Goal: Register for event/course

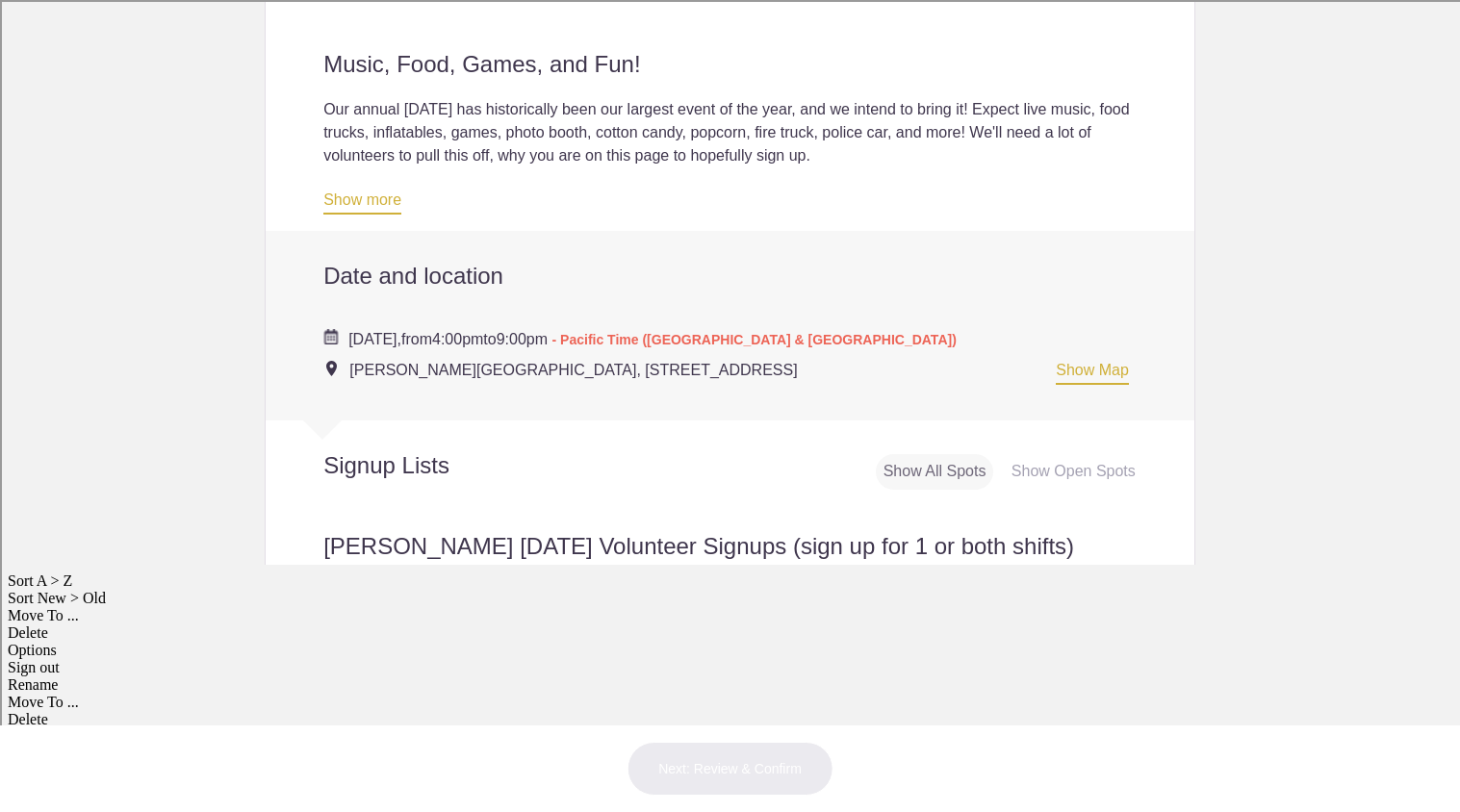
scroll to position [249, 0]
click at [739, 229] on div "Music, Food, Games, and Fun! Our annual [DATE] has historically been our larges…" at bounding box center [729, 113] width 928 height 231
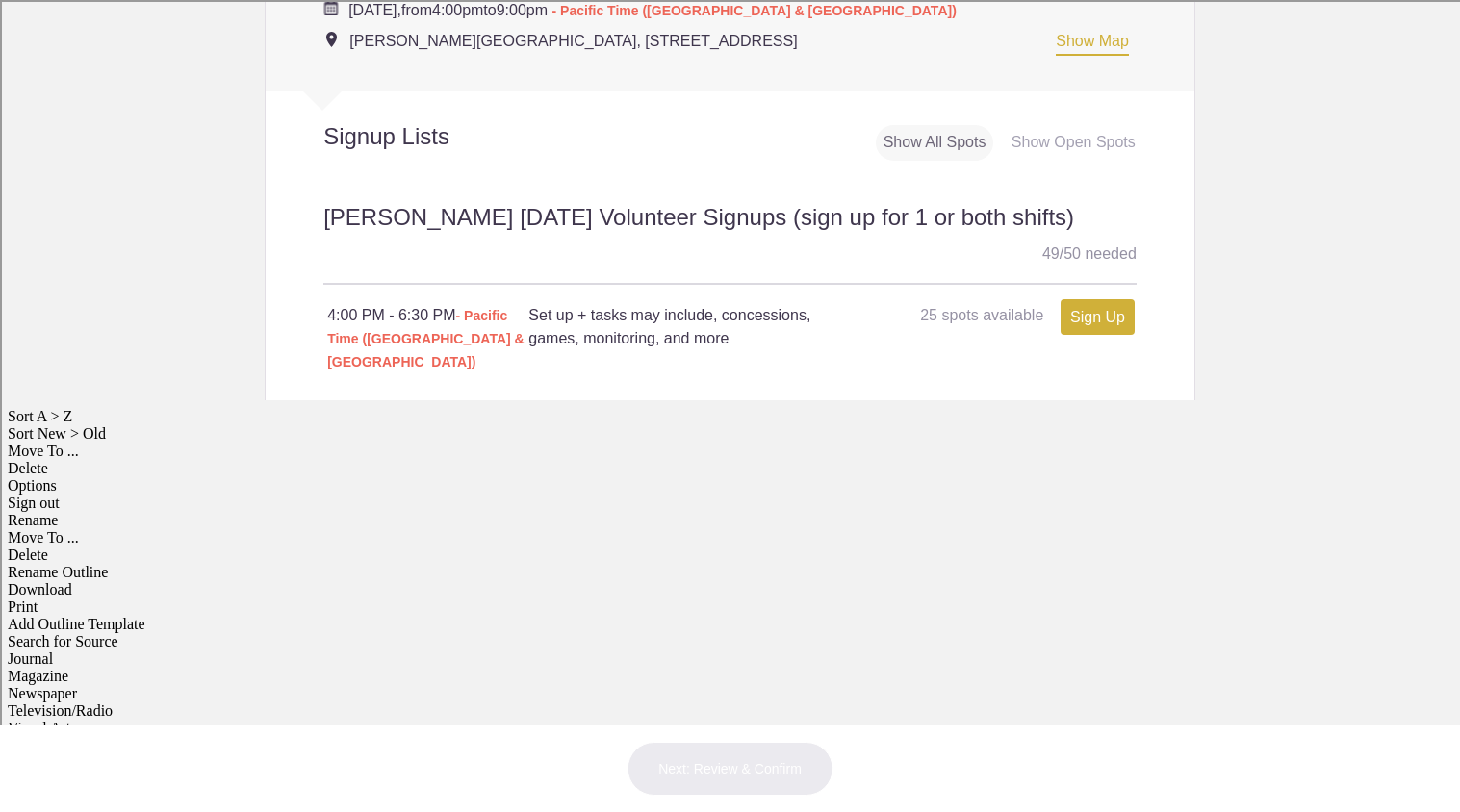
scroll to position [414, 0]
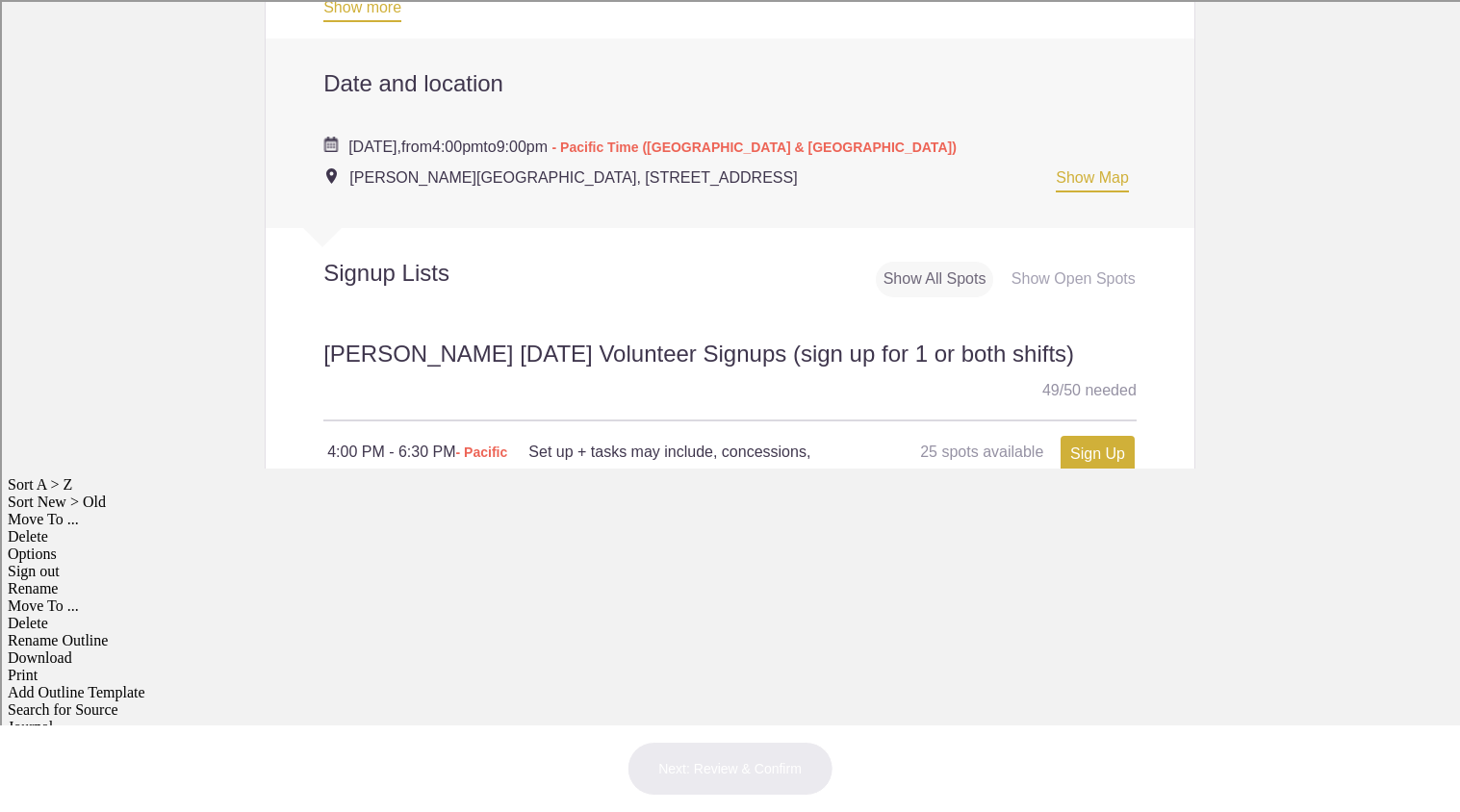
scroll to position [345, 0]
click at [384, 20] on link "Show more" at bounding box center [362, 8] width 78 height 23
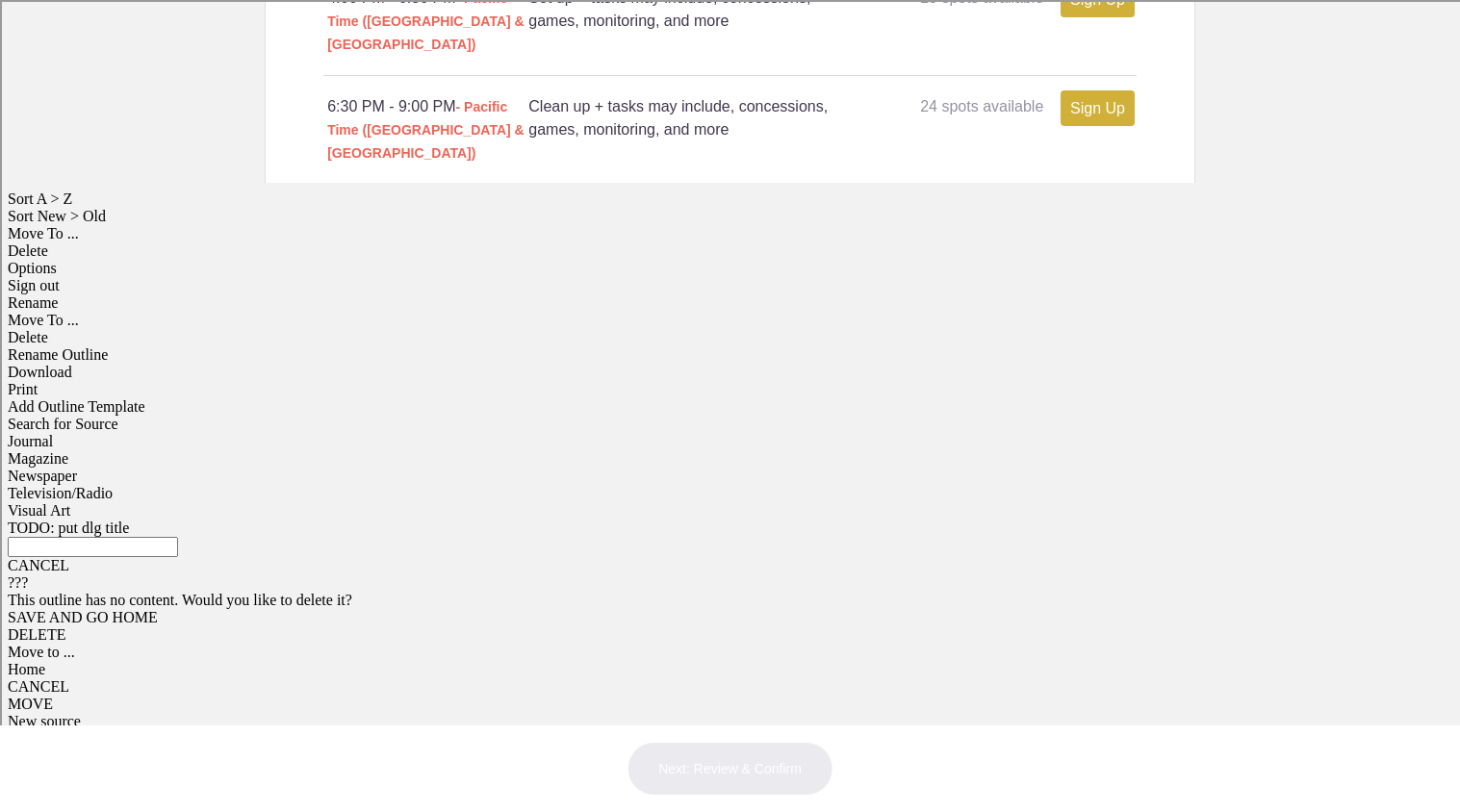
scroll to position [635, 0]
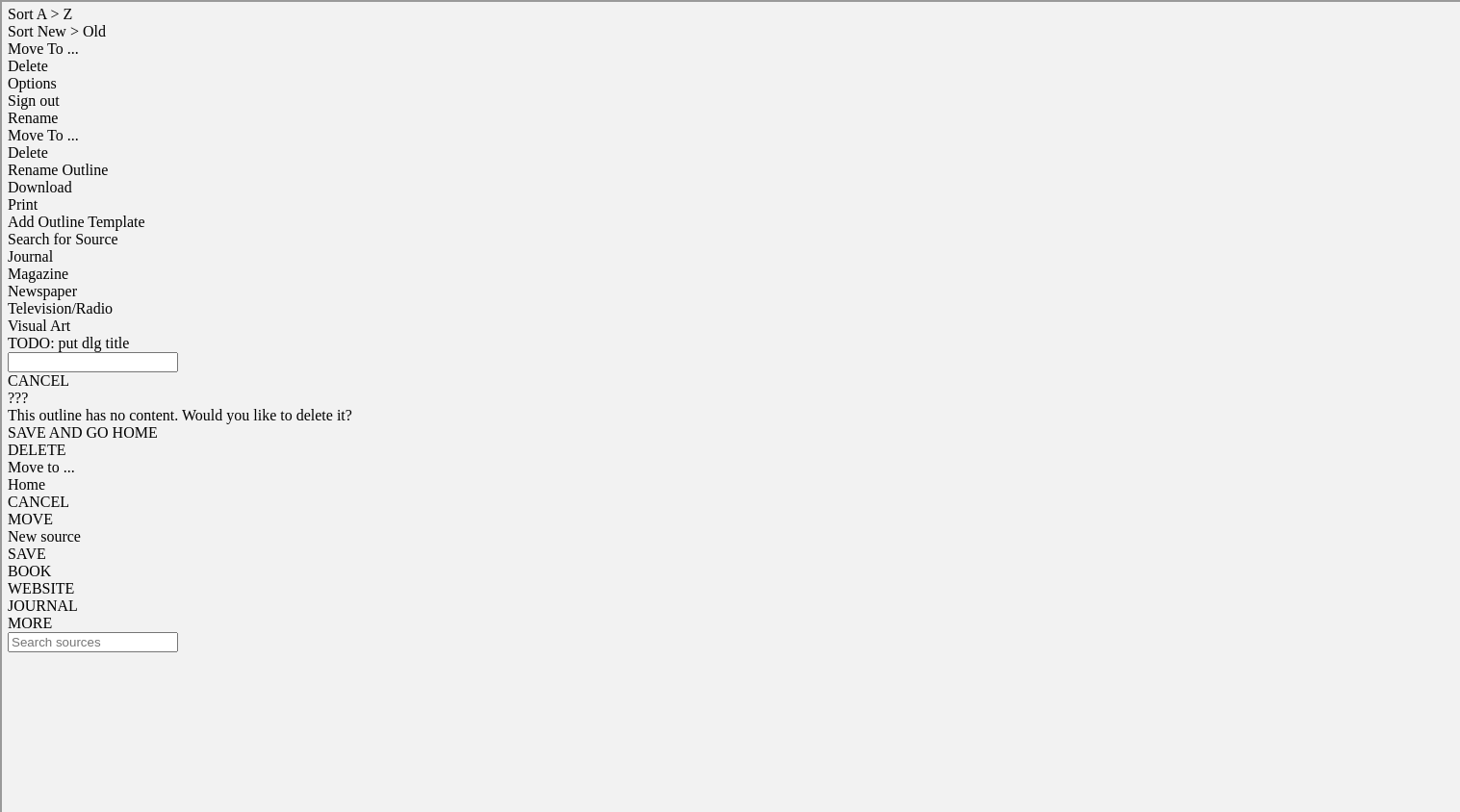
scroll to position [888, 0]
type input "1"
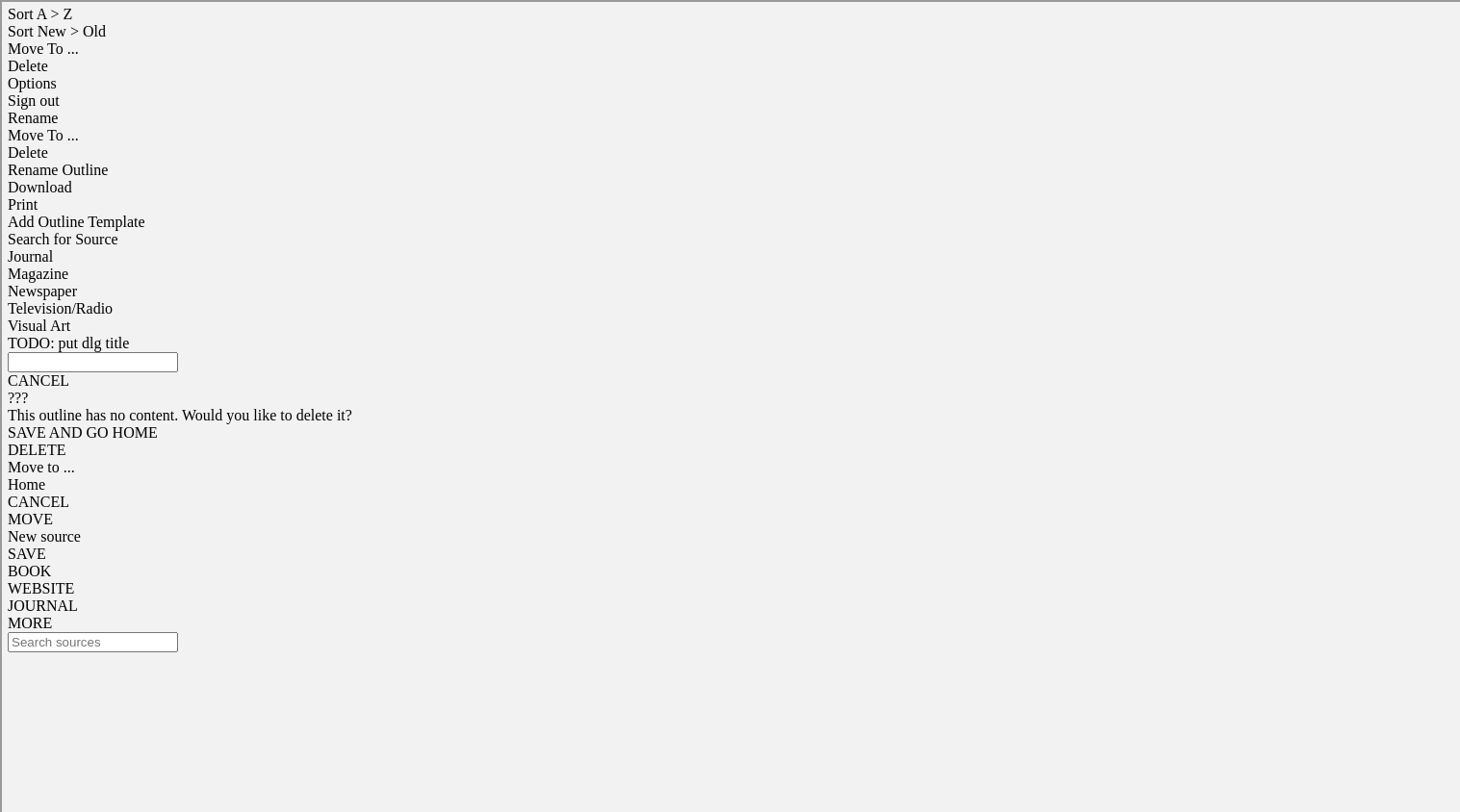
scroll to position [1151, 0]
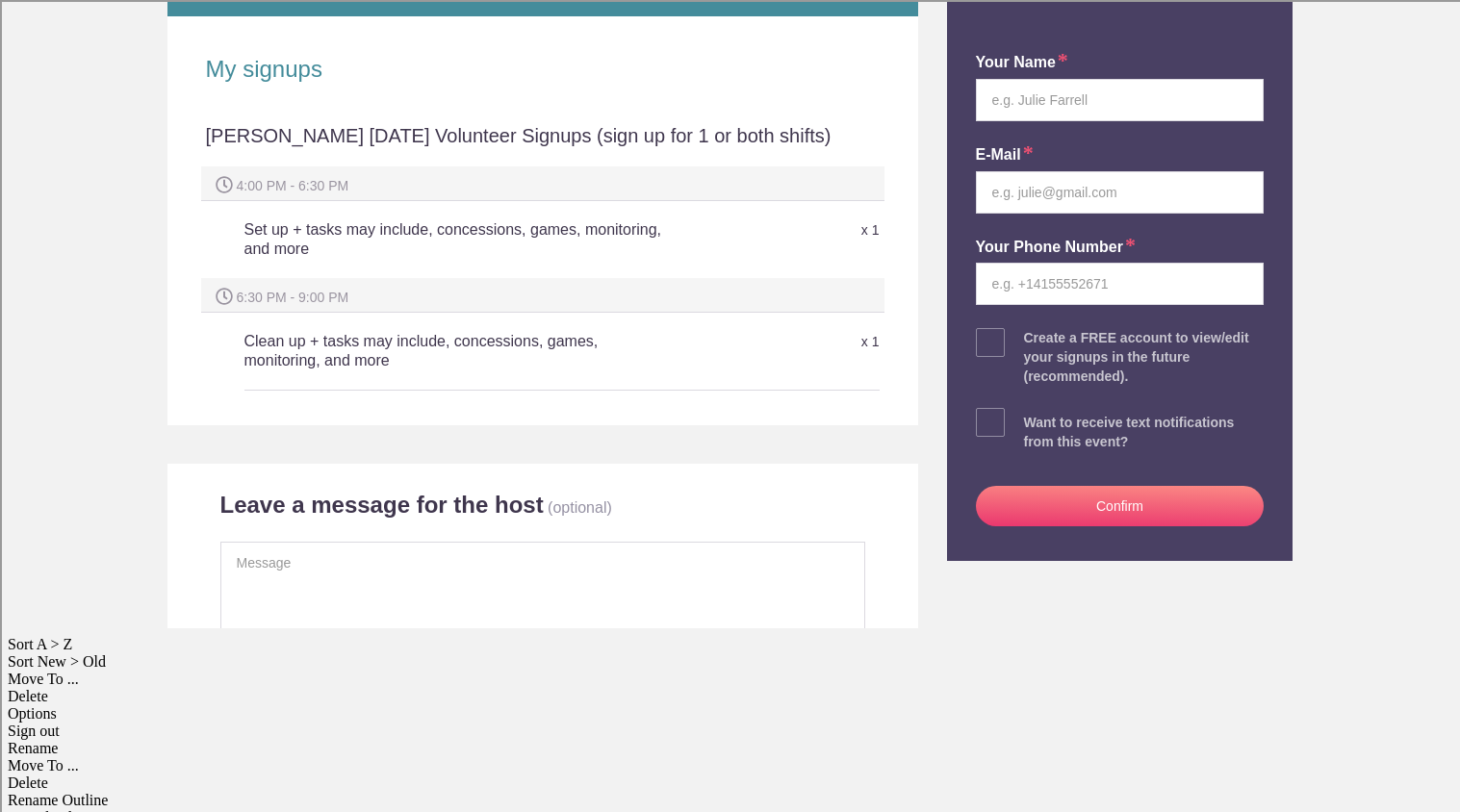
scroll to position [1, 0]
